Goal: Information Seeking & Learning: Compare options

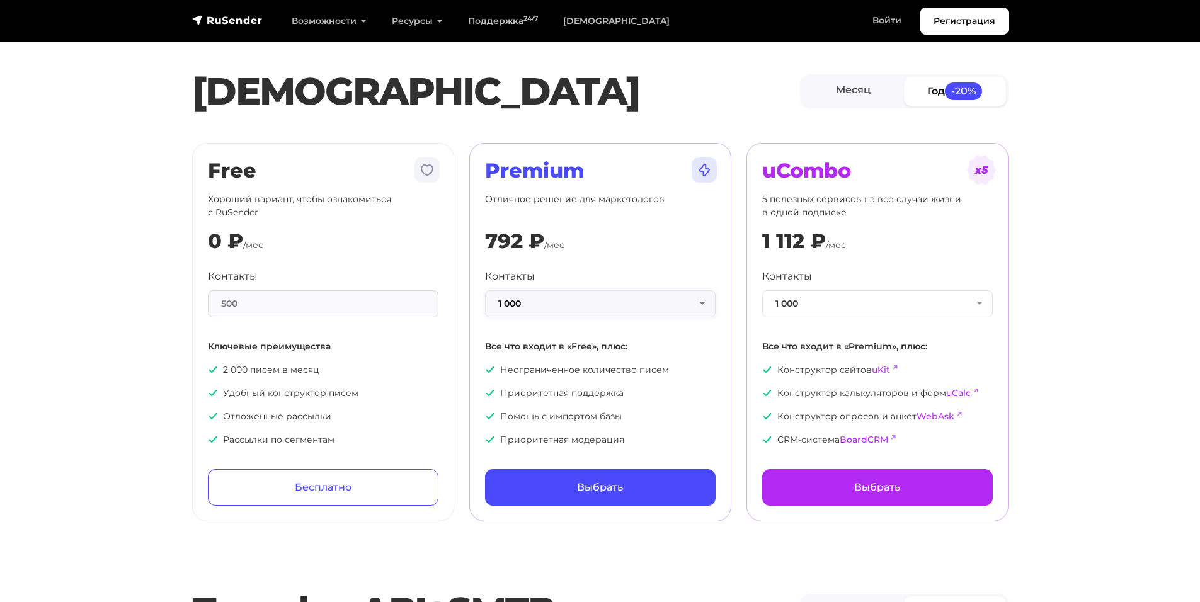
click at [674, 313] on button "1 000" at bounding box center [600, 303] width 231 height 27
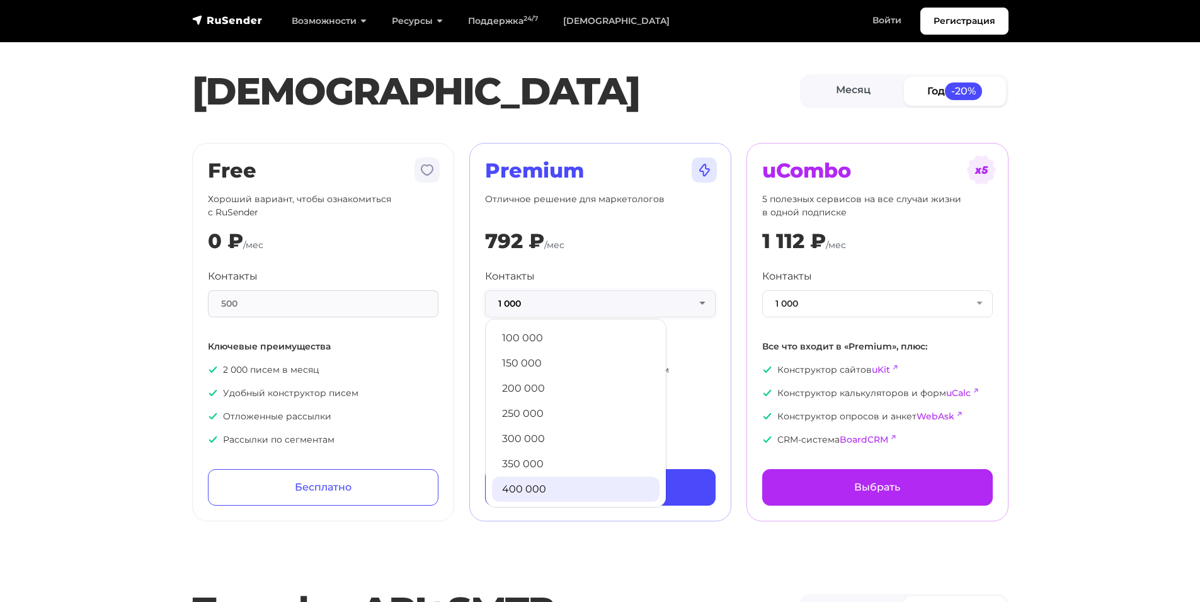
scroll to position [682, 0]
click at [568, 389] on link "300 000" at bounding box center [576, 387] width 168 height 25
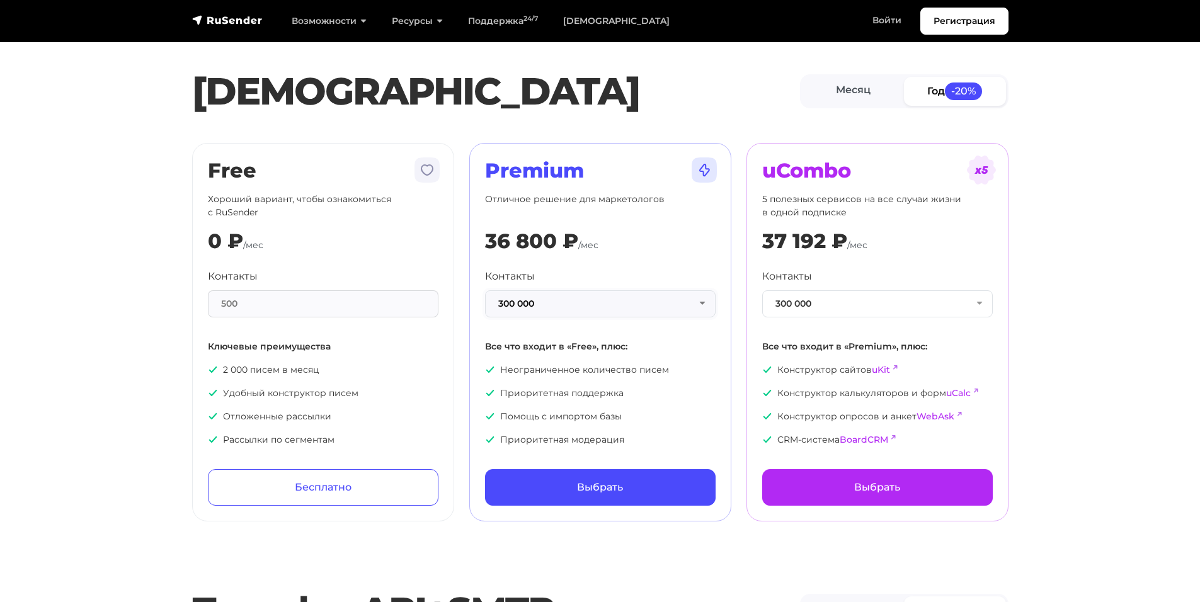
click at [683, 309] on button "300 000" at bounding box center [600, 303] width 231 height 27
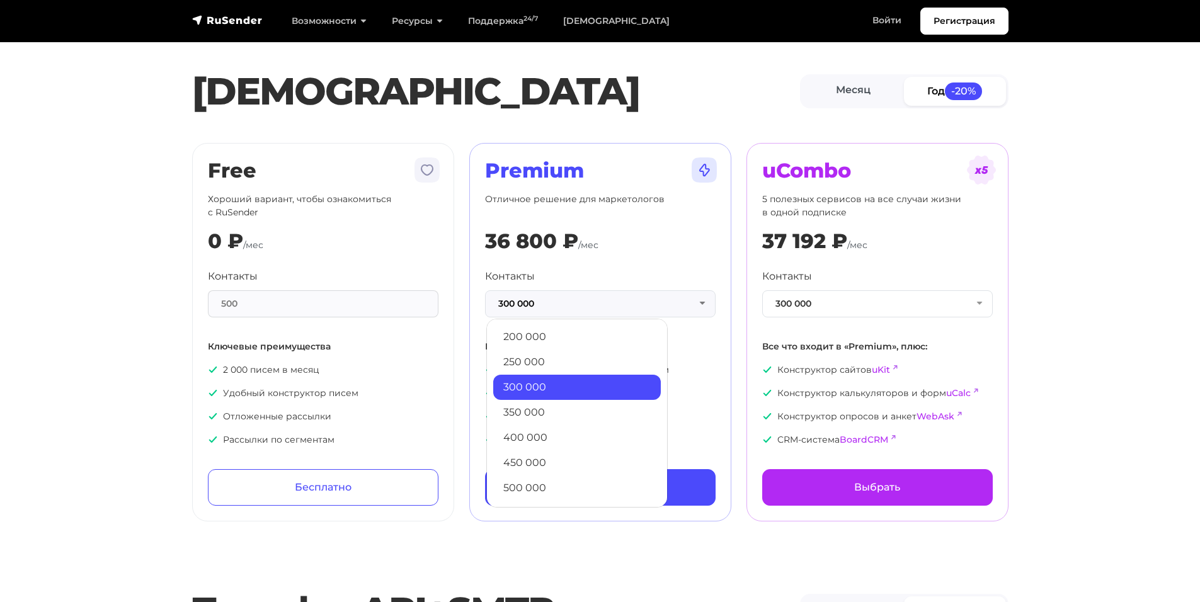
click at [1092, 248] on section "[PERSON_NAME] Год -20% Free Хороший вариант, чтобы ознакомиться с RuSender 0 ₽ …" at bounding box center [600, 268] width 1200 height 507
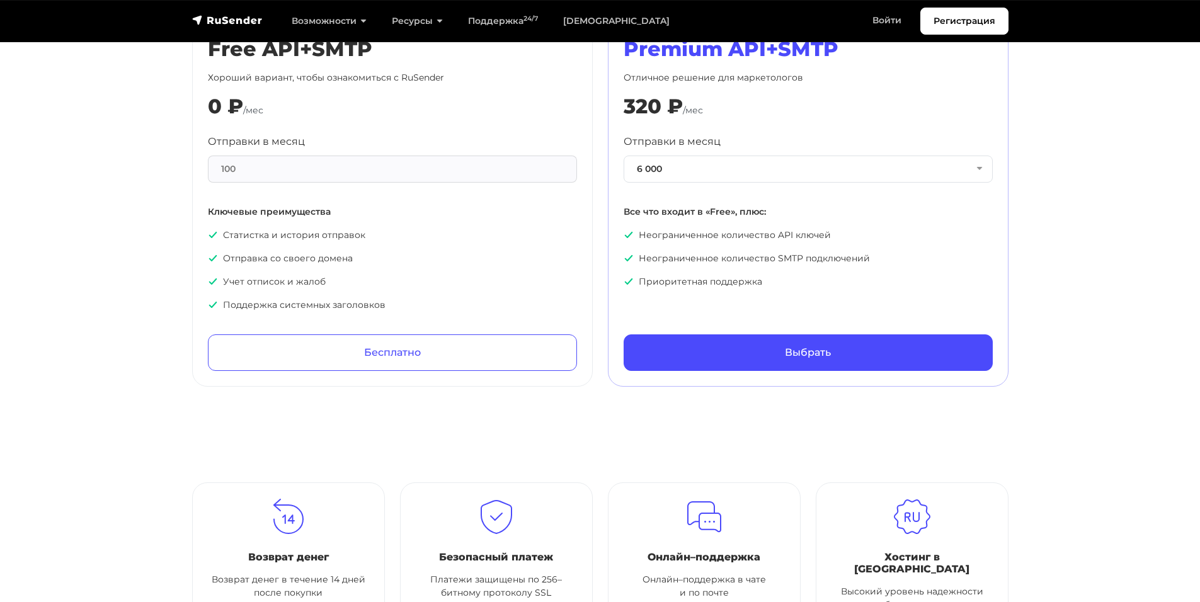
scroll to position [819, 0]
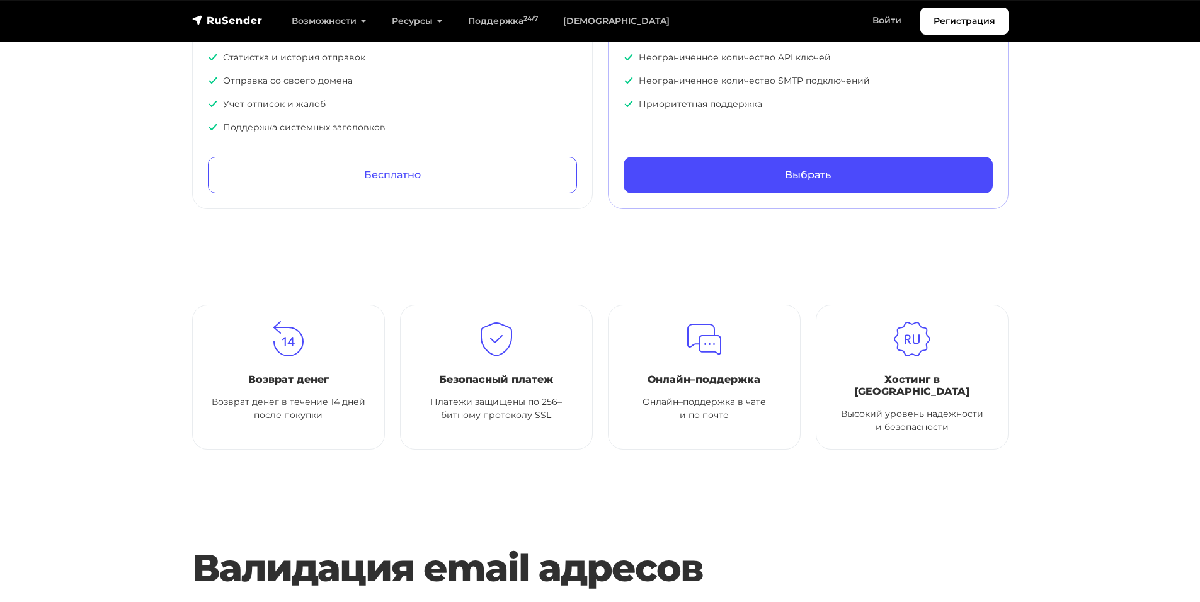
click at [1059, 440] on section "Возврат денег Возврат денег в течение 14 дней после покупки Безопасный платеж П…" at bounding box center [600, 385] width 1200 height 160
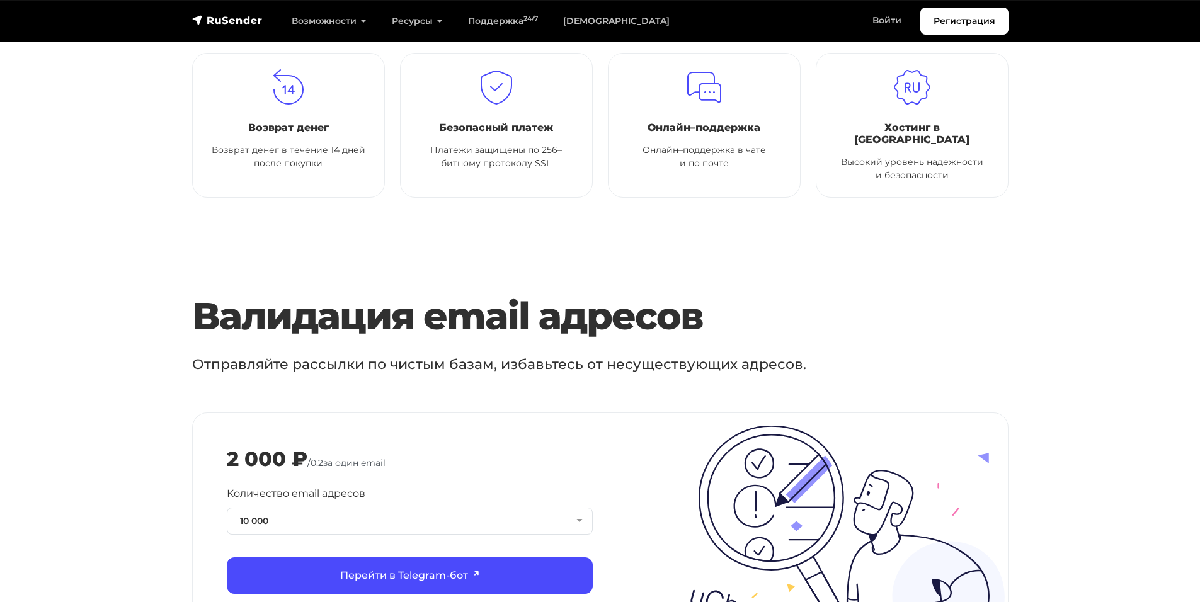
scroll to position [1134, 0]
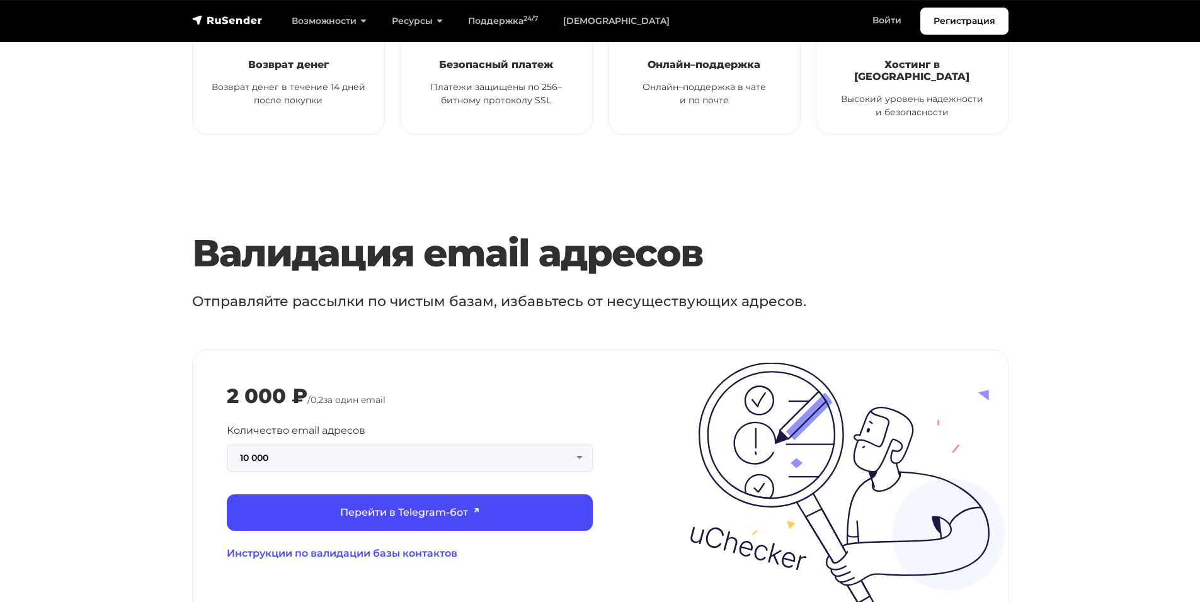
click at [476, 445] on button "10 000" at bounding box center [410, 458] width 366 height 27
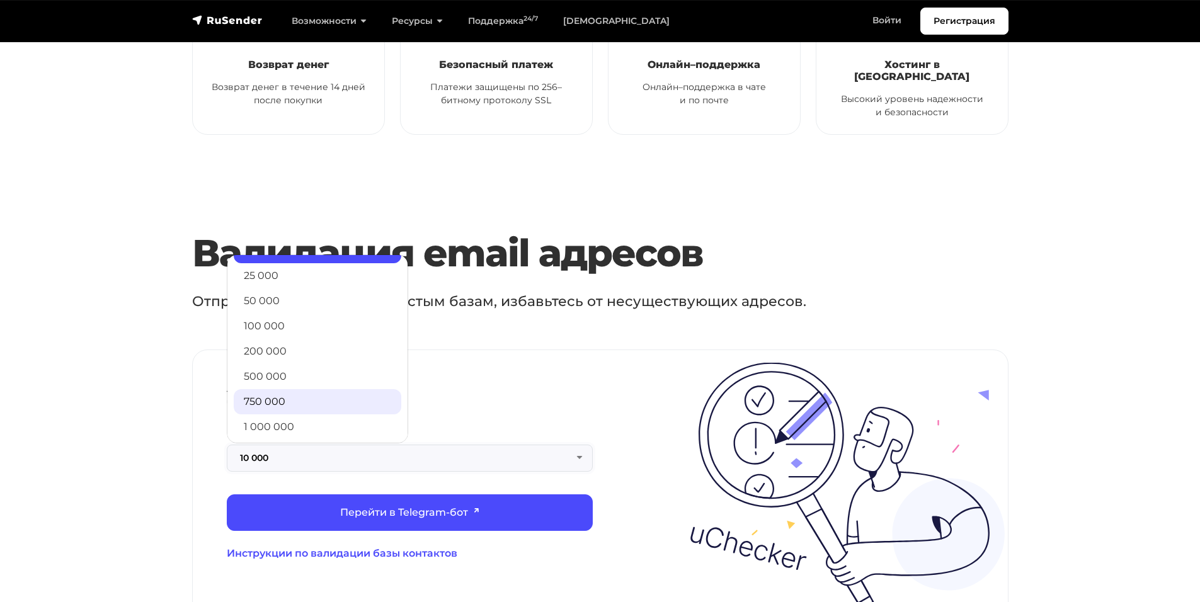
scroll to position [102, 0]
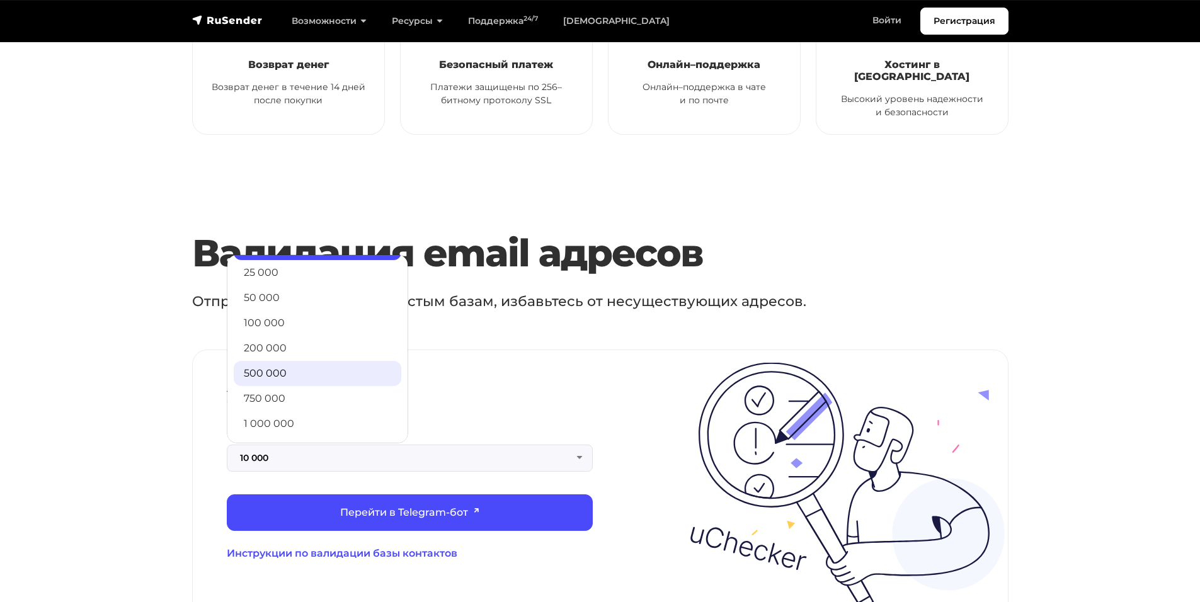
click at [299, 361] on link "500 000" at bounding box center [318, 373] width 168 height 25
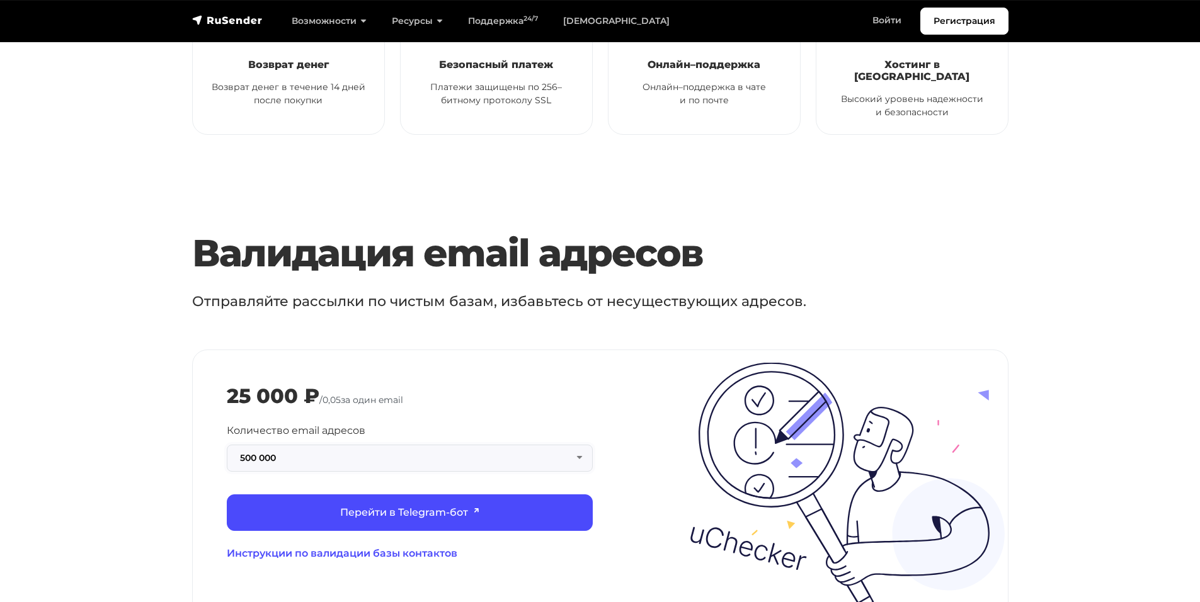
click at [415, 445] on button "500 000" at bounding box center [410, 458] width 366 height 27
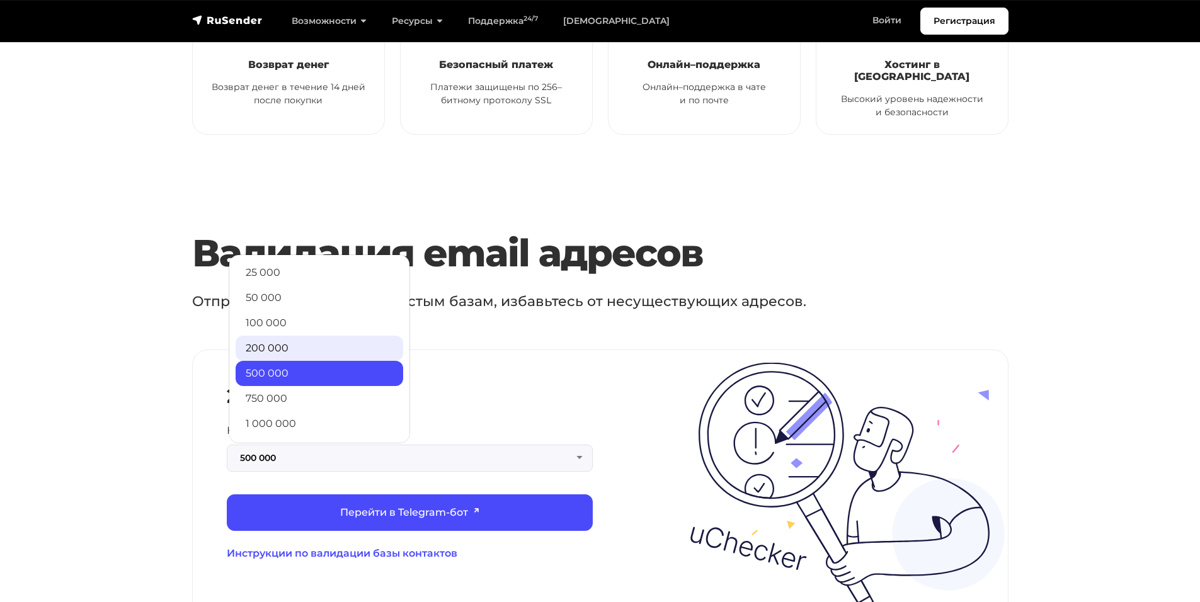
click at [318, 337] on link "200 000" at bounding box center [320, 348] width 168 height 25
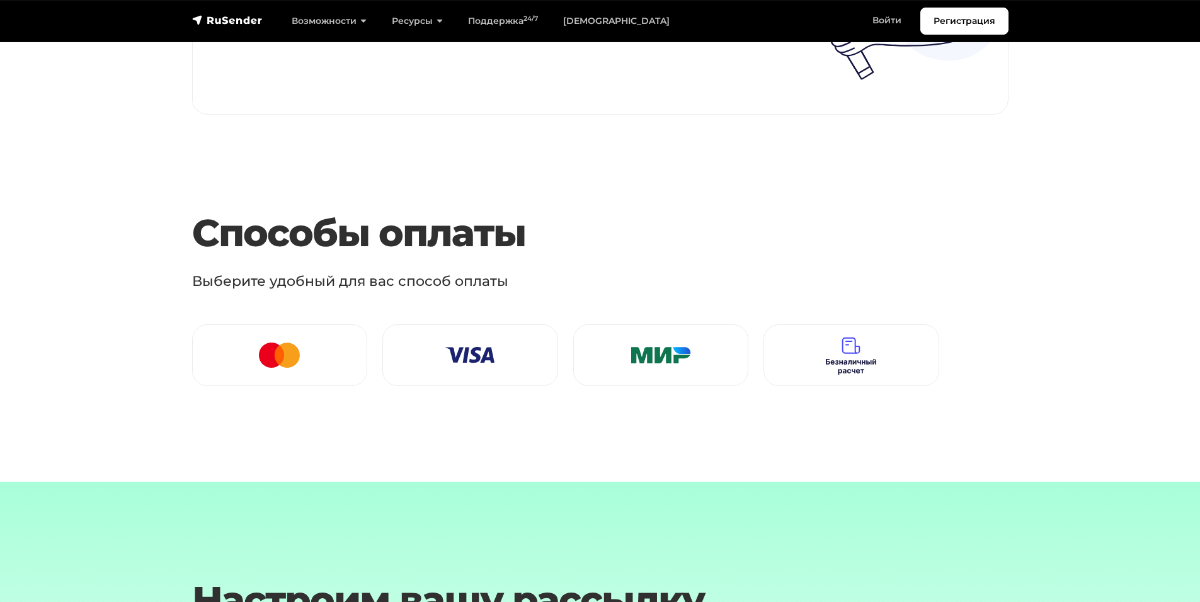
scroll to position [1701, 0]
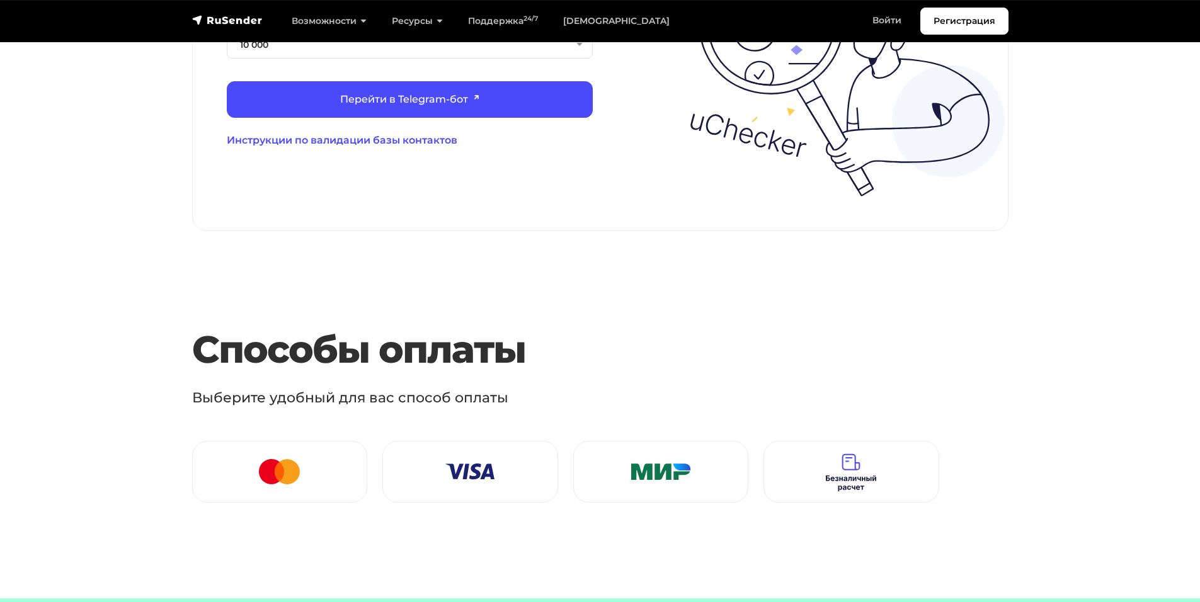
scroll to position [1323, 0]
